Goal: Communication & Community: Answer question/provide support

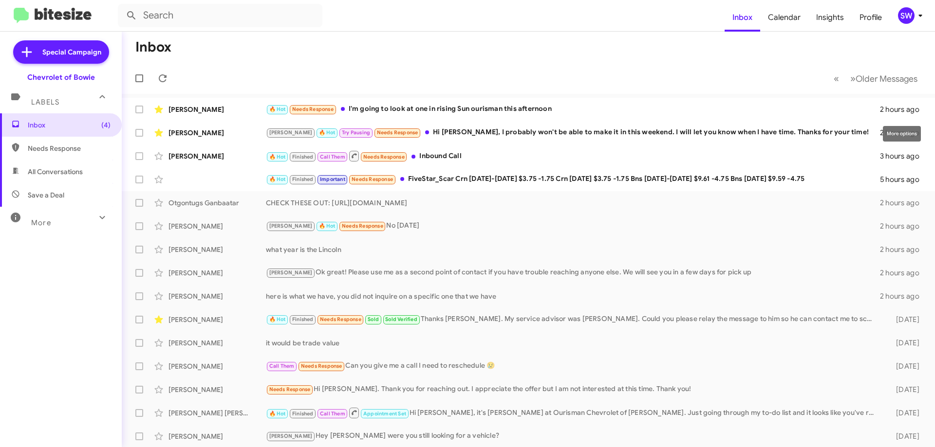
drag, startPoint x: 900, startPoint y: 113, endPoint x: 913, endPoint y: 89, distance: 27.7
click at [0, 0] on span at bounding box center [0, 0] width 0 height 0
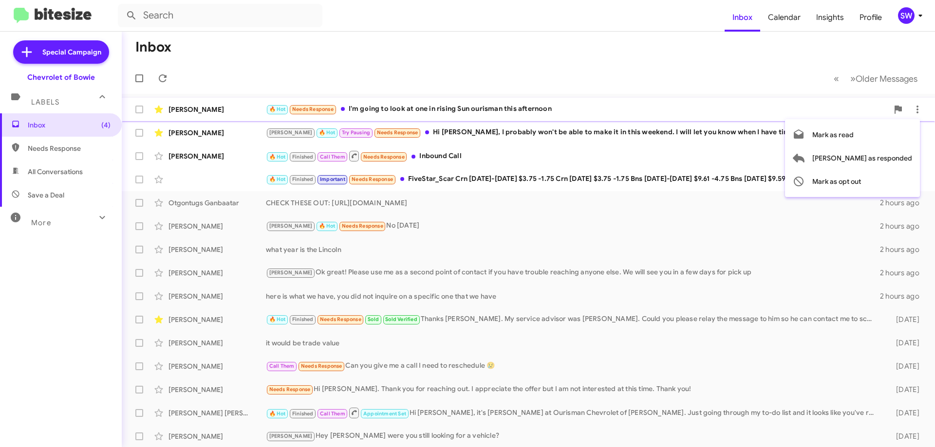
click at [526, 58] on div at bounding box center [467, 223] width 935 height 447
click at [464, 133] on div "[PERSON_NAME] 🔥 Hot Try Pausing Needs Response Hi [PERSON_NAME], I probably won…" at bounding box center [577, 132] width 622 height 11
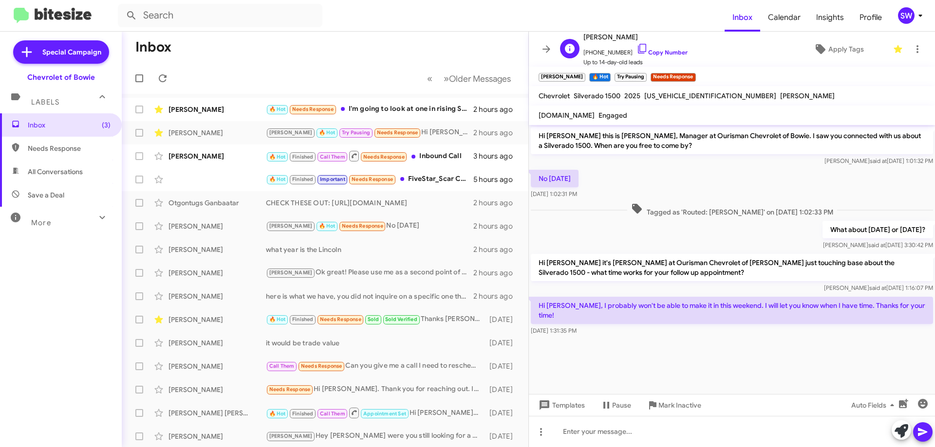
drag, startPoint x: 632, startPoint y: 47, endPoint x: 644, endPoint y: 44, distance: 11.7
click at [636, 48] on icon at bounding box center [642, 49] width 12 height 12
drag, startPoint x: 591, startPoint y: 293, endPoint x: 744, endPoint y: 292, distance: 153.4
click at [744, 292] on div "Hi [PERSON_NAME] this is [PERSON_NAME], Manager at Ourisman Chevrolet of Bowie.…" at bounding box center [732, 231] width 406 height 213
click at [668, 304] on p "Hi [PERSON_NAME], I probably won't be able to make it in this weekend. I will l…" at bounding box center [732, 310] width 402 height 27
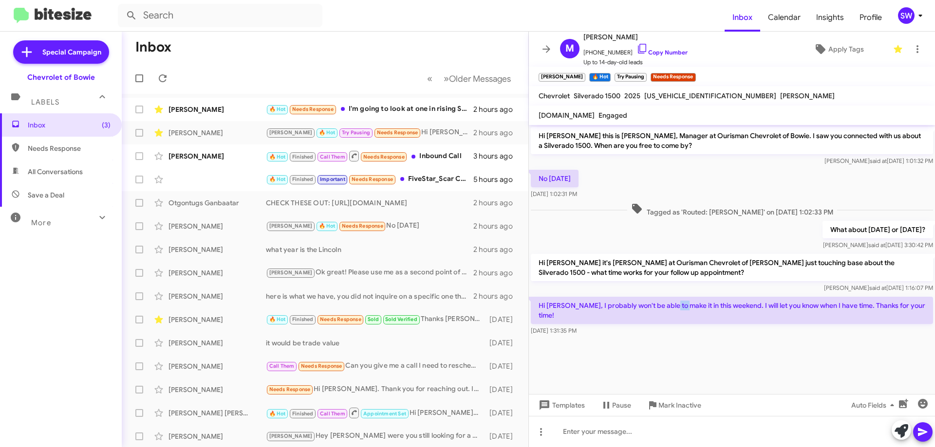
click at [670, 303] on p "Hi [PERSON_NAME], I probably won't be able to make it in this weekend. I will l…" at bounding box center [732, 310] width 402 height 27
click at [669, 303] on p "Hi [PERSON_NAME], I probably won't be able to make it in this weekend. I will l…" at bounding box center [732, 310] width 402 height 27
click at [669, 305] on p "Hi [PERSON_NAME], I probably won't be able to make it in this weekend. I will l…" at bounding box center [732, 310] width 402 height 27
click at [668, 307] on p "Hi [PERSON_NAME], I probably won't be able to make it in this weekend. I will l…" at bounding box center [732, 310] width 402 height 27
click at [669, 307] on p "Hi [PERSON_NAME], I probably won't be able to make it in this weekend. I will l…" at bounding box center [732, 310] width 402 height 27
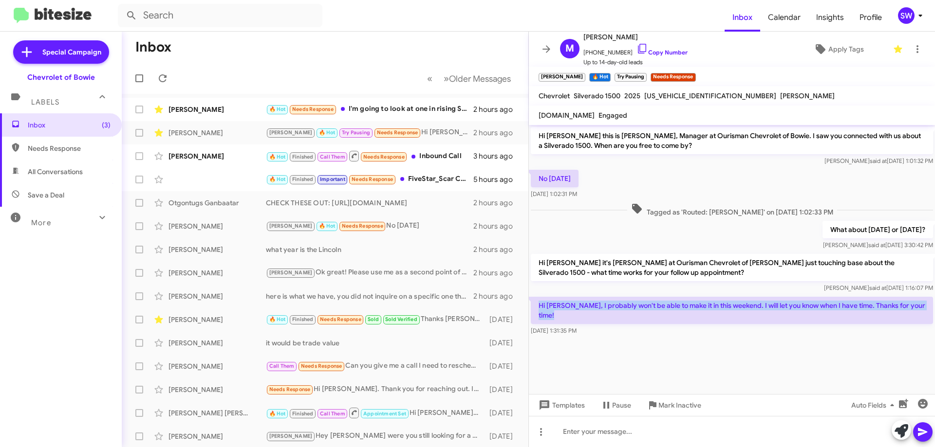
click at [669, 307] on p "Hi [PERSON_NAME], I probably won't be able to make it in this weekend. I will l…" at bounding box center [732, 310] width 402 height 27
copy p "Hi [PERSON_NAME], I probably won't be able to make it in this weekend. I will l…"
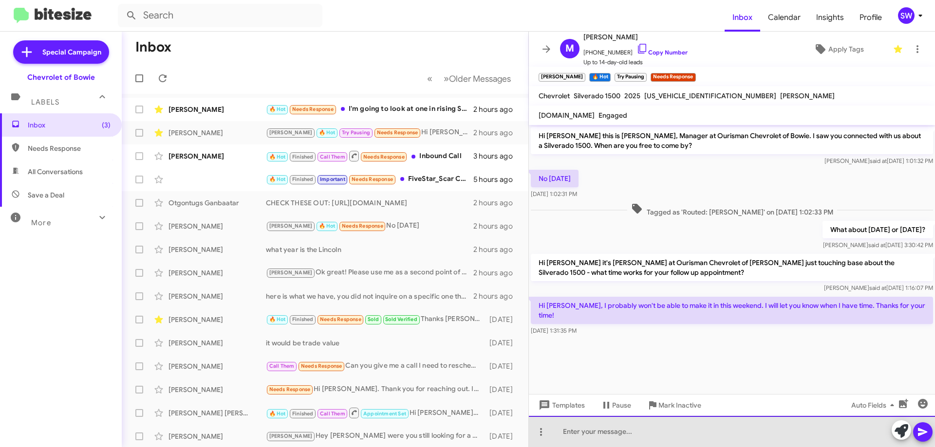
click at [641, 416] on div at bounding box center [732, 431] width 406 height 31
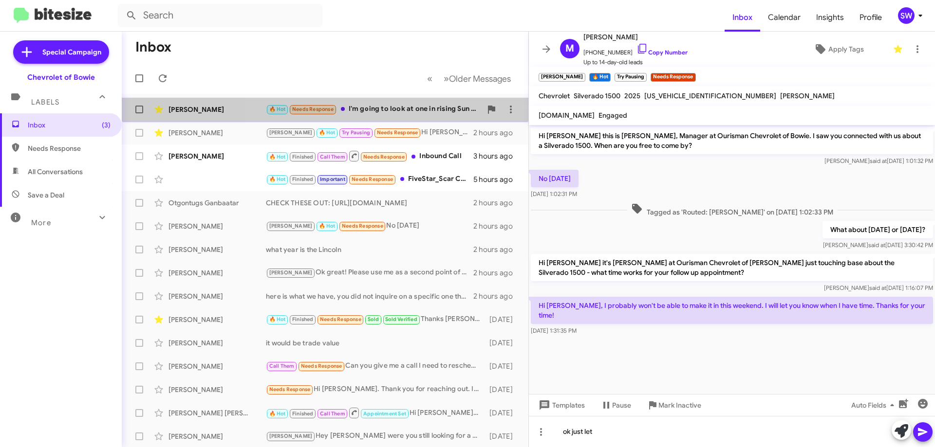
drag, startPoint x: 396, startPoint y: 109, endPoint x: 447, endPoint y: 115, distance: 51.5
click at [397, 110] on div "🔥 Hot Needs Response I'm going to look at one in rising Sun ourisman this after…" at bounding box center [374, 109] width 216 height 11
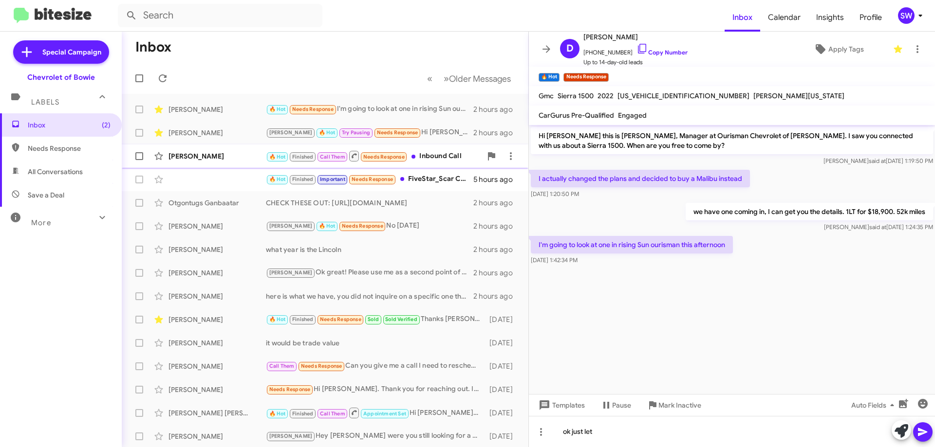
click at [430, 157] on div "🔥 Hot Finished Call Them Needs Response Inbound Call" at bounding box center [374, 156] width 216 height 12
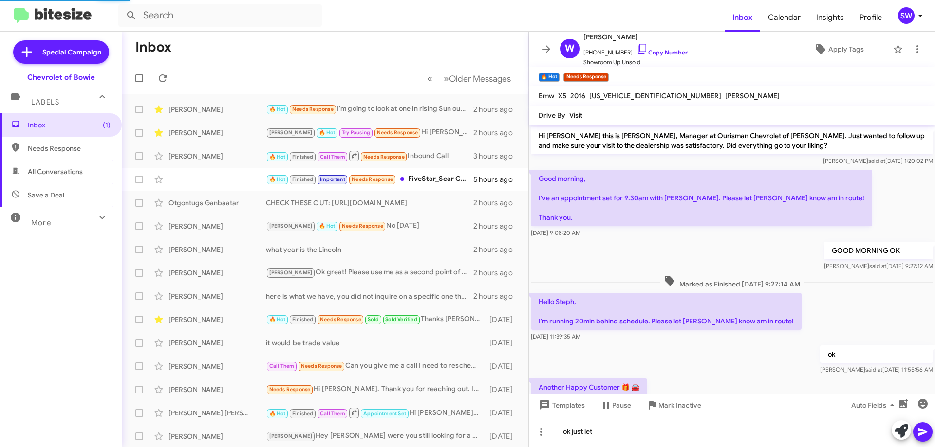
scroll to position [159, 0]
